Goal: Task Accomplishment & Management: Complete application form

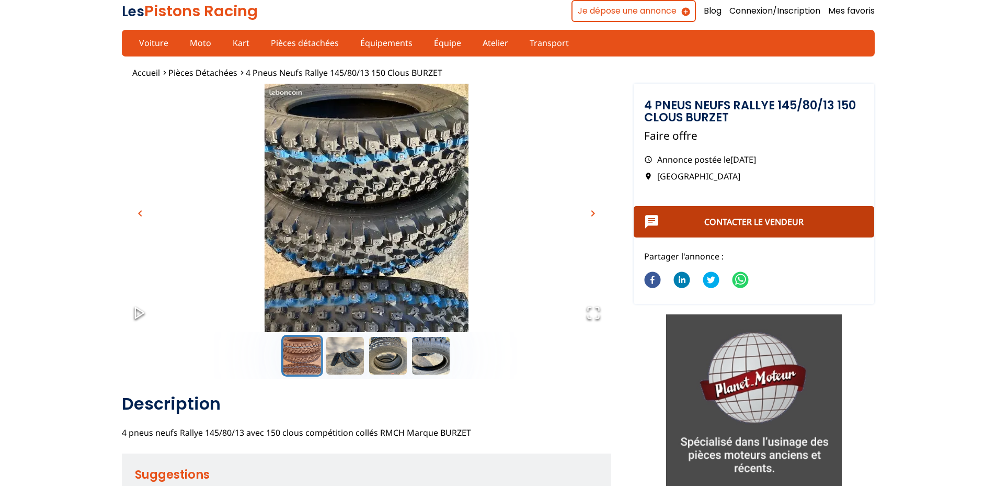
click at [766, 223] on link "Contacter le vendeur" at bounding box center [753, 221] width 99 height 11
click at [706, 213] on button "Contacter le vendeur" at bounding box center [754, 221] width 241 height 31
click at [789, 220] on link "Contacter le vendeur" at bounding box center [753, 221] width 99 height 11
click at [713, 216] on link "Contacter le vendeur" at bounding box center [753, 221] width 99 height 11
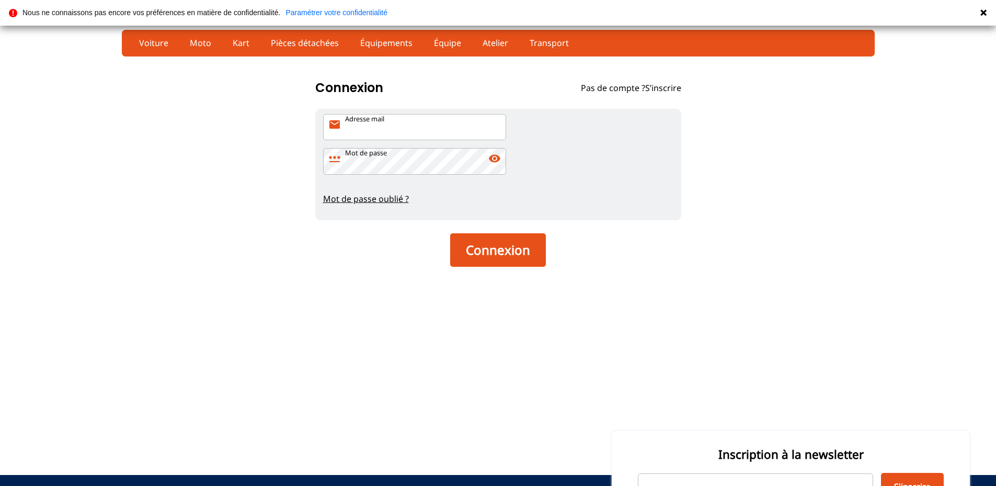
click at [675, 86] on link "S’inscrire" at bounding box center [663, 87] width 36 height 11
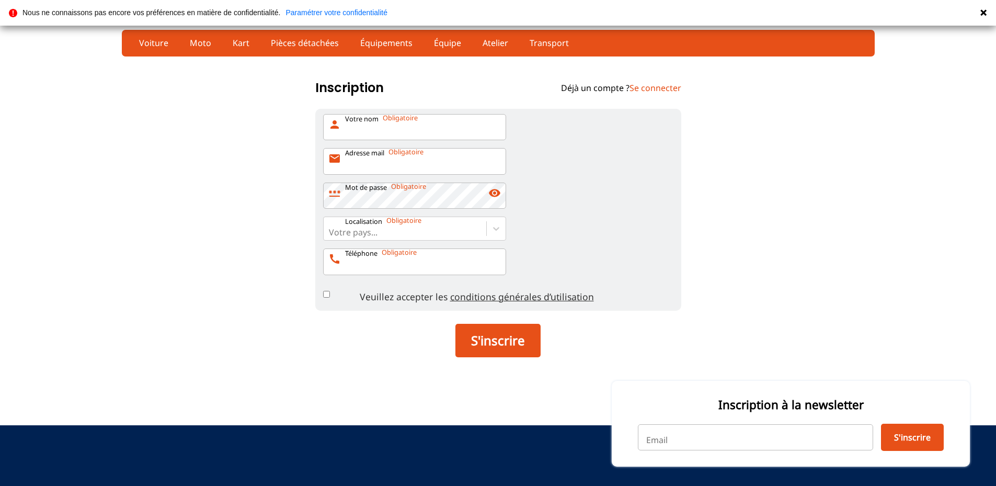
click at [424, 126] on input "Votre nom person" at bounding box center [414, 127] width 183 height 26
click at [391, 163] on input "Adresse mail mail" at bounding box center [414, 161] width 183 height 26
click at [400, 126] on input "segyo" at bounding box center [414, 127] width 183 height 26
type input "segyo jean"
click at [387, 169] on input "Adresse mail mail" at bounding box center [414, 161] width 183 height 26
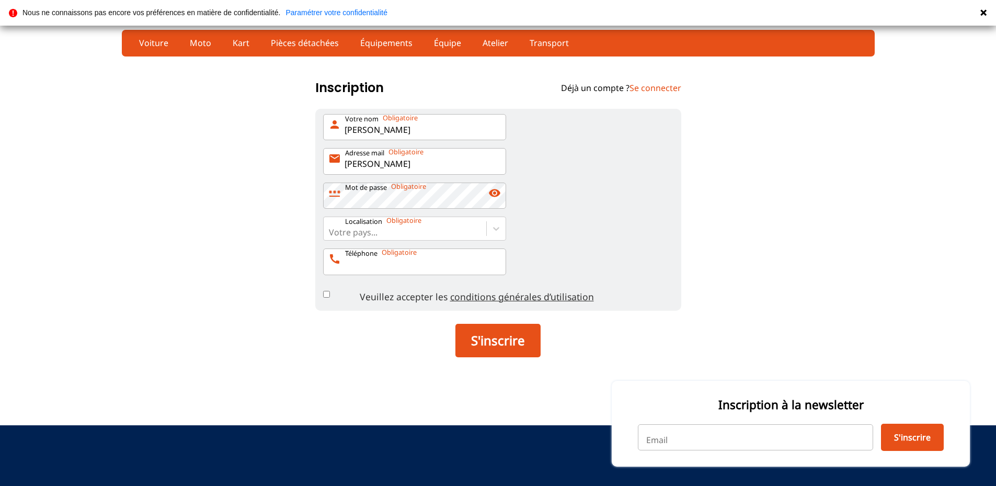
type input "jeansegyo@hotmail.fr"
click at [385, 264] on input "Téléphone call" at bounding box center [414, 261] width 183 height 26
type input "0683344711"
click at [399, 232] on div at bounding box center [405, 231] width 152 height 11
click at [331, 232] on input "Votre pays..." at bounding box center [330, 231] width 2 height 9
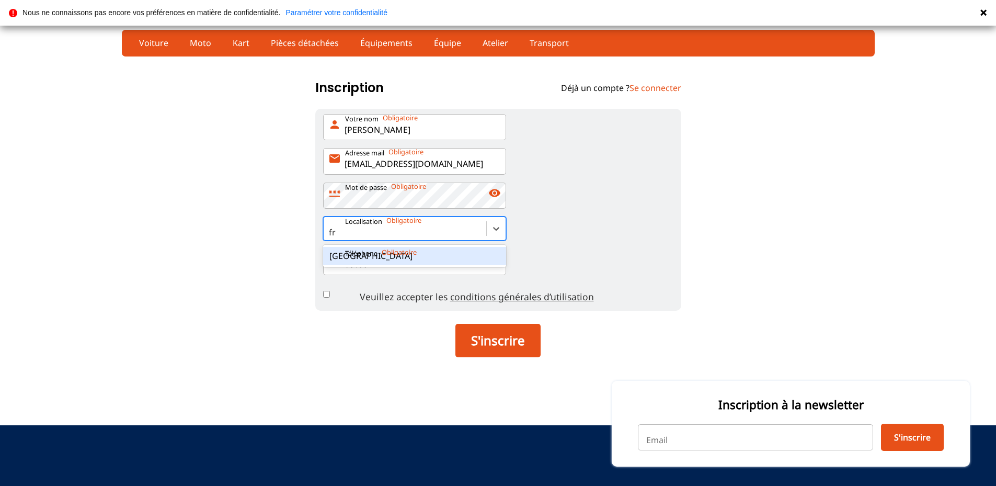
type input "[GEOGRAPHIC_DATA]"
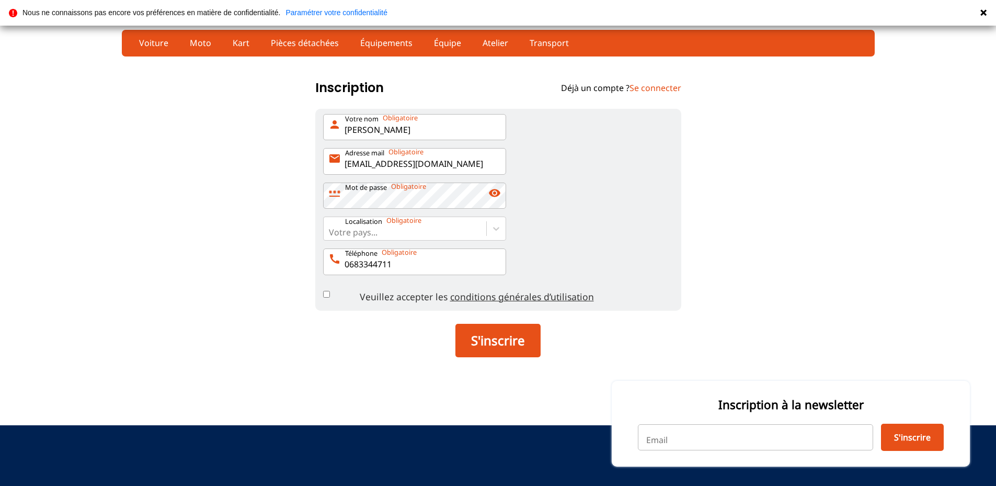
click at [328, 296] on input "Veuillez accepter les conditions générales d’utilisation" at bounding box center [326, 294] width 7 height 7
checkbox input "true"
click at [494, 198] on span "visibility" at bounding box center [494, 193] width 13 height 13
click at [496, 191] on span "visibility_off" at bounding box center [494, 193] width 13 height 13
click at [497, 194] on span "visibility" at bounding box center [494, 193] width 13 height 13
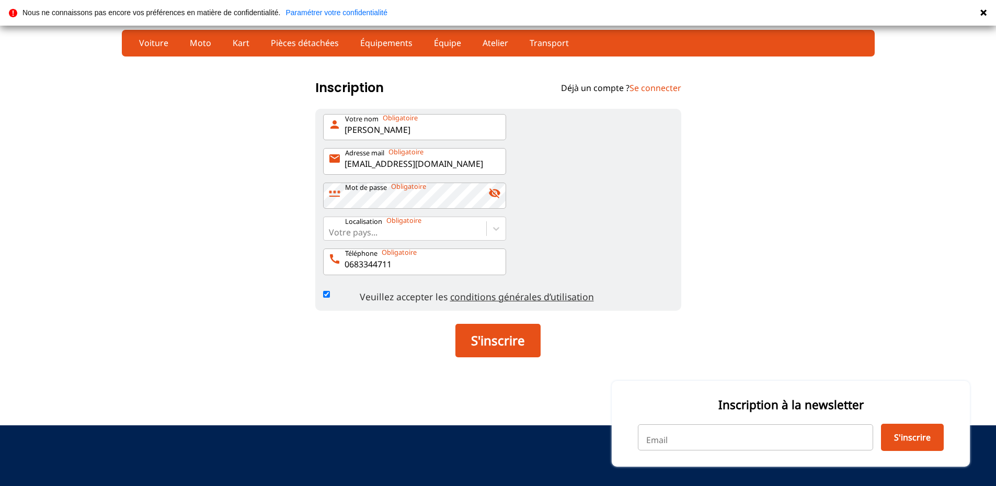
click at [497, 194] on span "visibility_off" at bounding box center [494, 193] width 13 height 13
click at [493, 199] on span "visibility" at bounding box center [494, 193] width 13 height 13
click at [514, 342] on button "S'inscrire" at bounding box center [497, 340] width 85 height 33
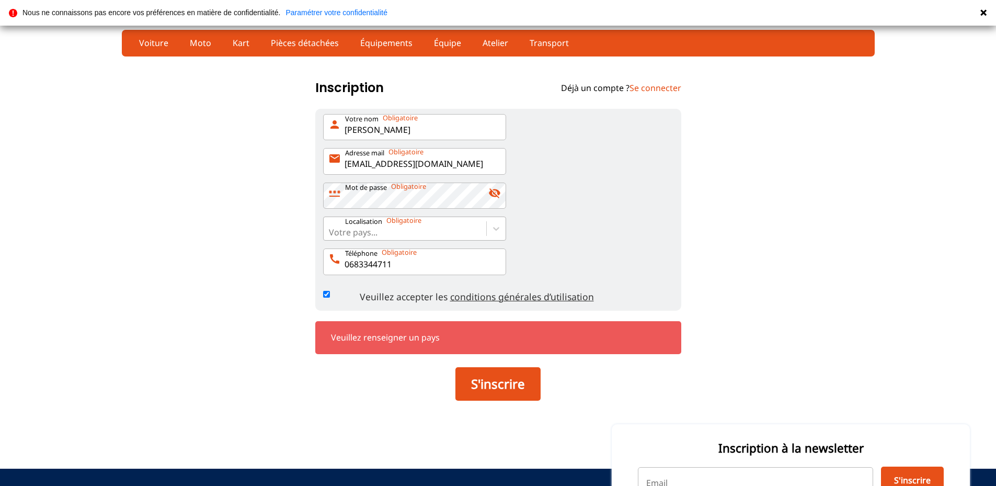
click at [478, 231] on div at bounding box center [405, 231] width 152 height 11
click at [331, 231] on input "Votre pays..." at bounding box center [330, 231] width 2 height 9
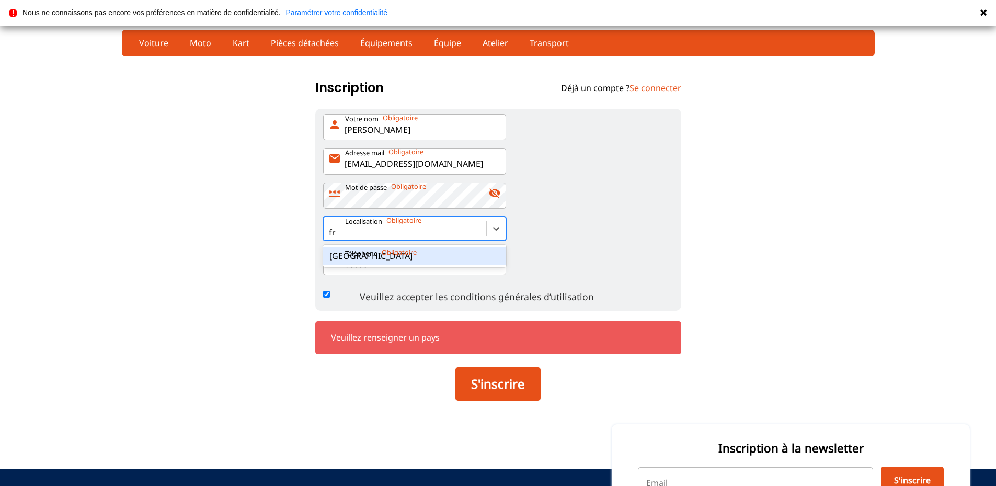
type input "[GEOGRAPHIC_DATA]"
click at [363, 257] on p "Téléphone" at bounding box center [361, 253] width 32 height 9
click at [363, 257] on input "0683344711" at bounding box center [414, 261] width 183 height 26
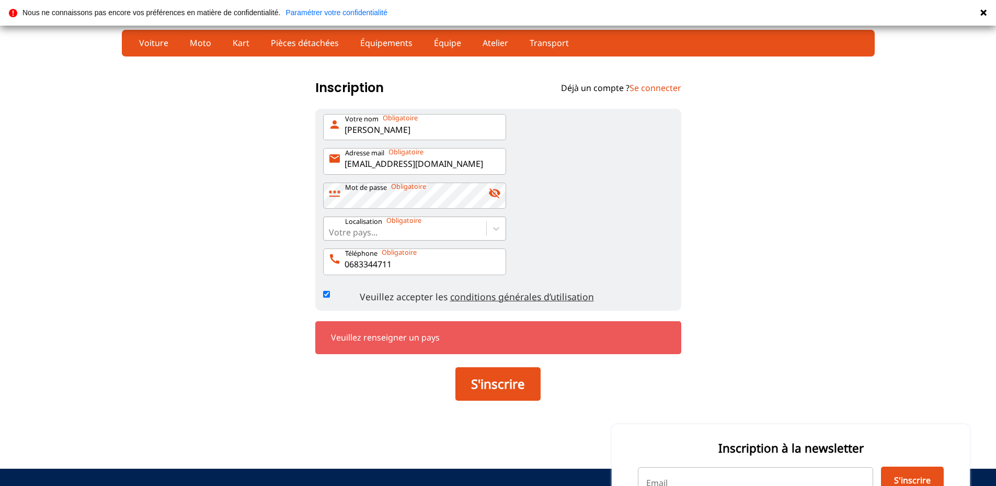
click at [465, 229] on div at bounding box center [405, 231] width 152 height 11
click at [331, 229] on input "Votre pays..." at bounding box center [330, 231] width 2 height 9
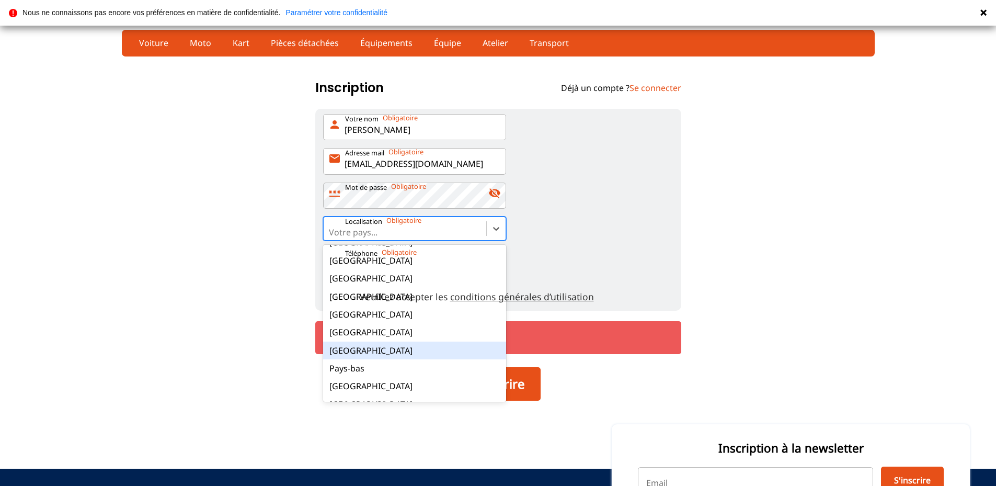
scroll to position [105, 0]
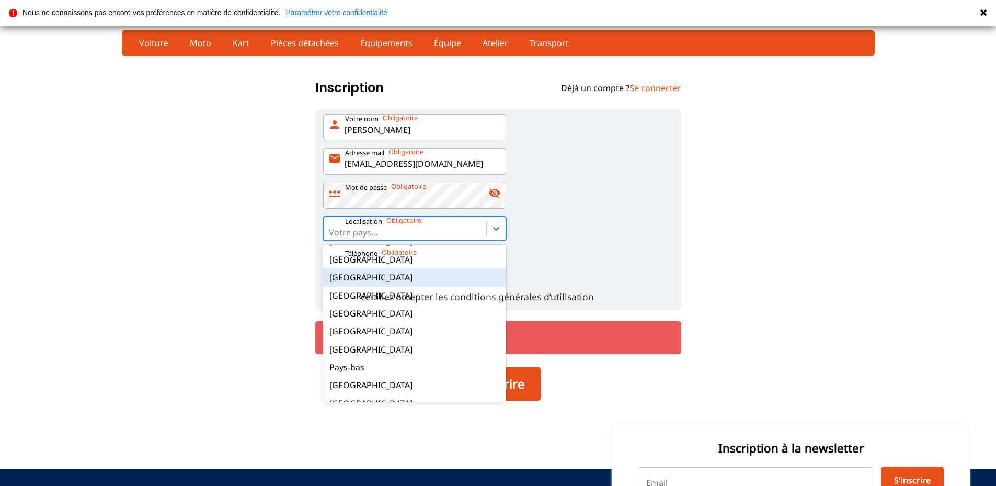
click at [345, 275] on div "[GEOGRAPHIC_DATA]" at bounding box center [414, 277] width 183 height 18
click at [331, 237] on input "option France focused, 8 of 17. 17 results available. Use Up and Down to choose…" at bounding box center [330, 231] width 2 height 9
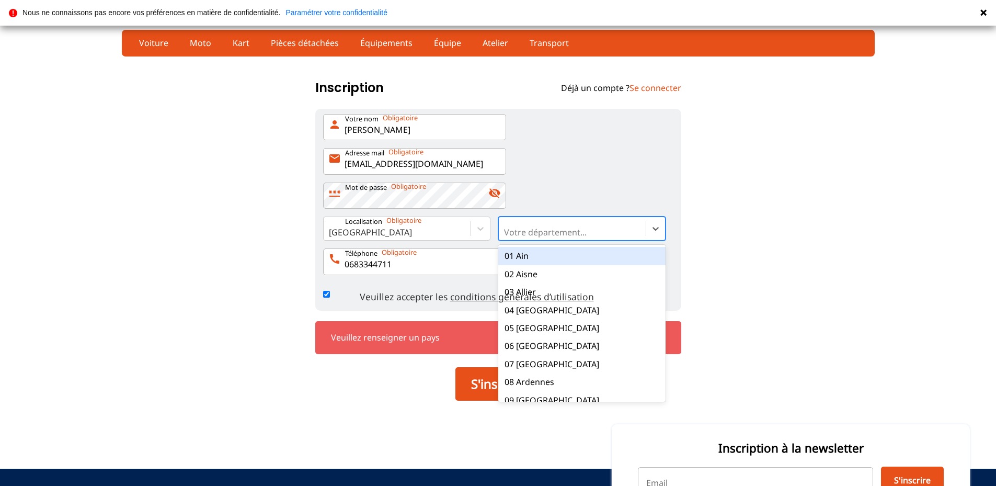
click at [555, 232] on div at bounding box center [572, 231] width 136 height 11
click at [506, 232] on input "option 01 Ain focused, 1 of 101. 101 results available. Use Up and Down to choo…" at bounding box center [505, 231] width 2 height 9
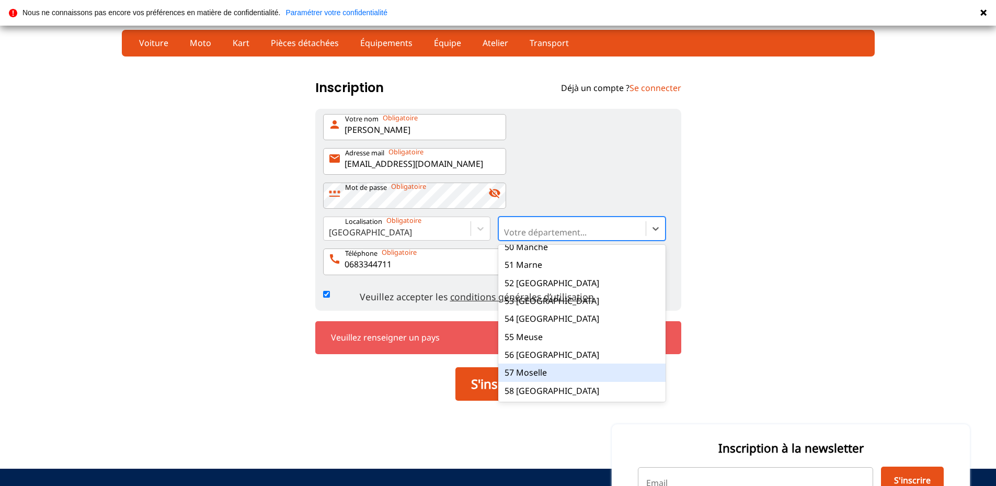
scroll to position [941, 0]
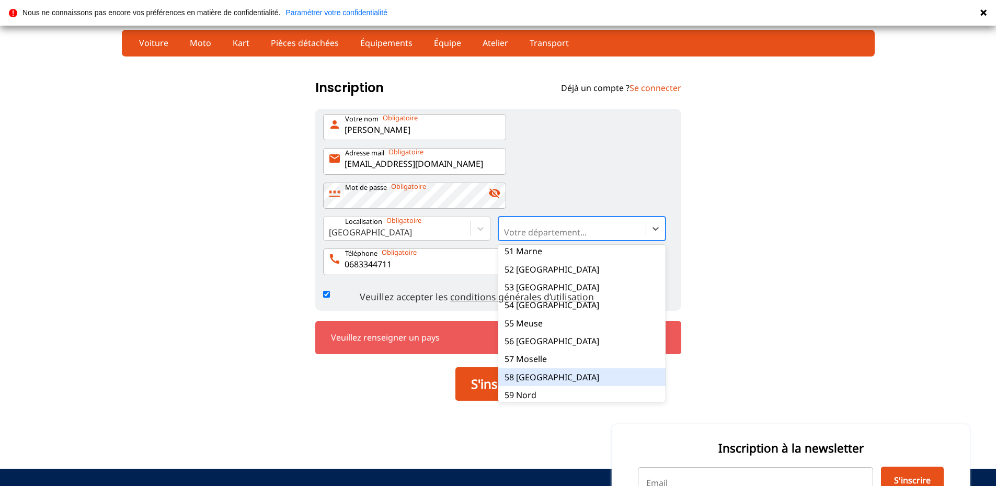
click at [532, 368] on div "58 Nièvre" at bounding box center [581, 377] width 167 height 18
click at [506, 237] on input "option 58 Nièvre focused, 59 of 101. 101 results available. Use Up and Down to …" at bounding box center [505, 231] width 2 height 9
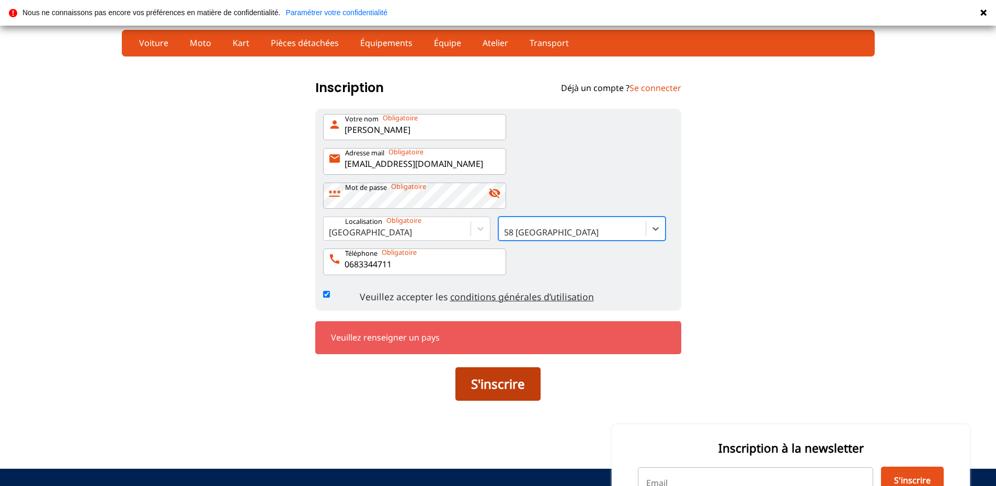
click at [494, 394] on button "S'inscrire" at bounding box center [497, 383] width 85 height 33
